Goal: Transaction & Acquisition: Purchase product/service

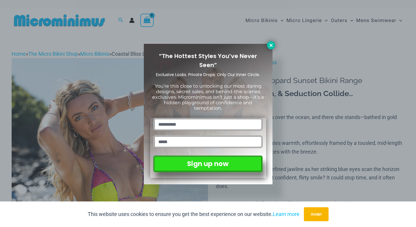
click at [269, 46] on icon at bounding box center [271, 45] width 5 height 5
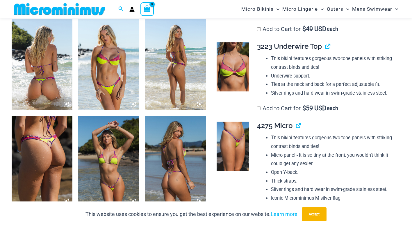
scroll to position [373, 0]
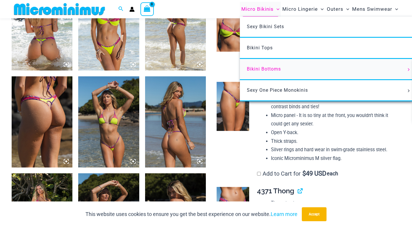
click at [274, 67] on span "Bikini Bottoms" at bounding box center [264, 69] width 34 height 6
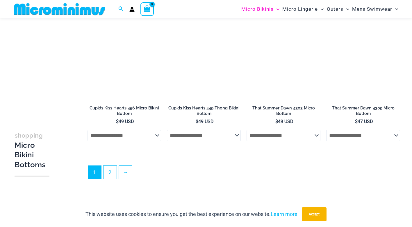
scroll to position [1593, 0]
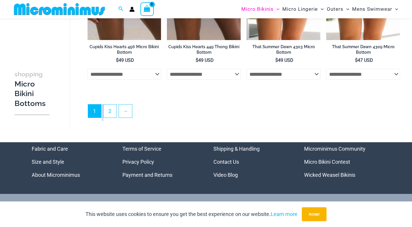
drag, startPoint x: 103, startPoint y: 117, endPoint x: 112, endPoint y: 121, distance: 10.3
click at [103, 117] on ul "1 2 →" at bounding box center [244, 112] width 312 height 17
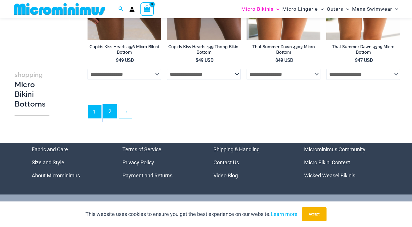
click at [113, 116] on link "2" at bounding box center [109, 112] width 13 height 14
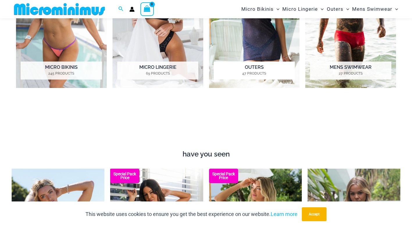
scroll to position [344, 0]
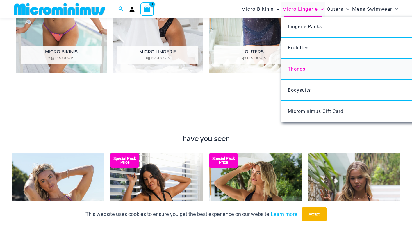
click at [306, 73] on link "Thongs" at bounding box center [367, 69] width 173 height 21
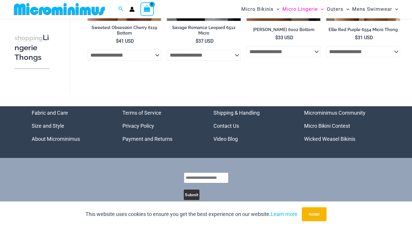
scroll to position [673, 0]
